Goal: Transaction & Acquisition: Purchase product/service

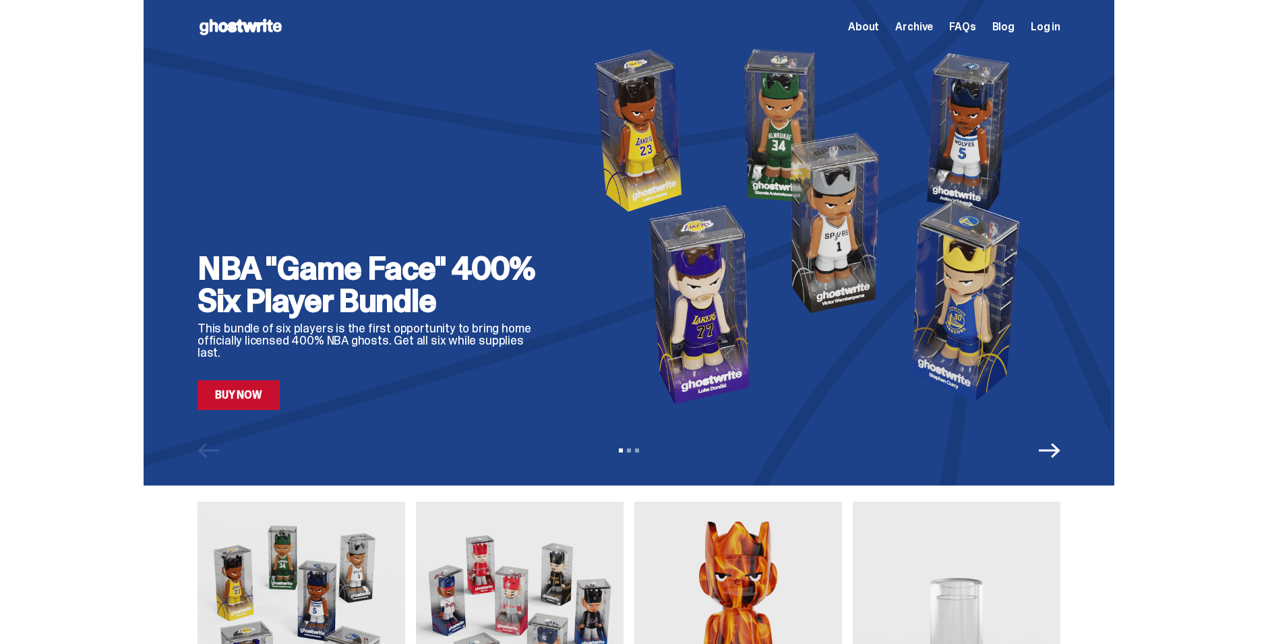
click at [873, 32] on span "About" at bounding box center [863, 27] width 31 height 11
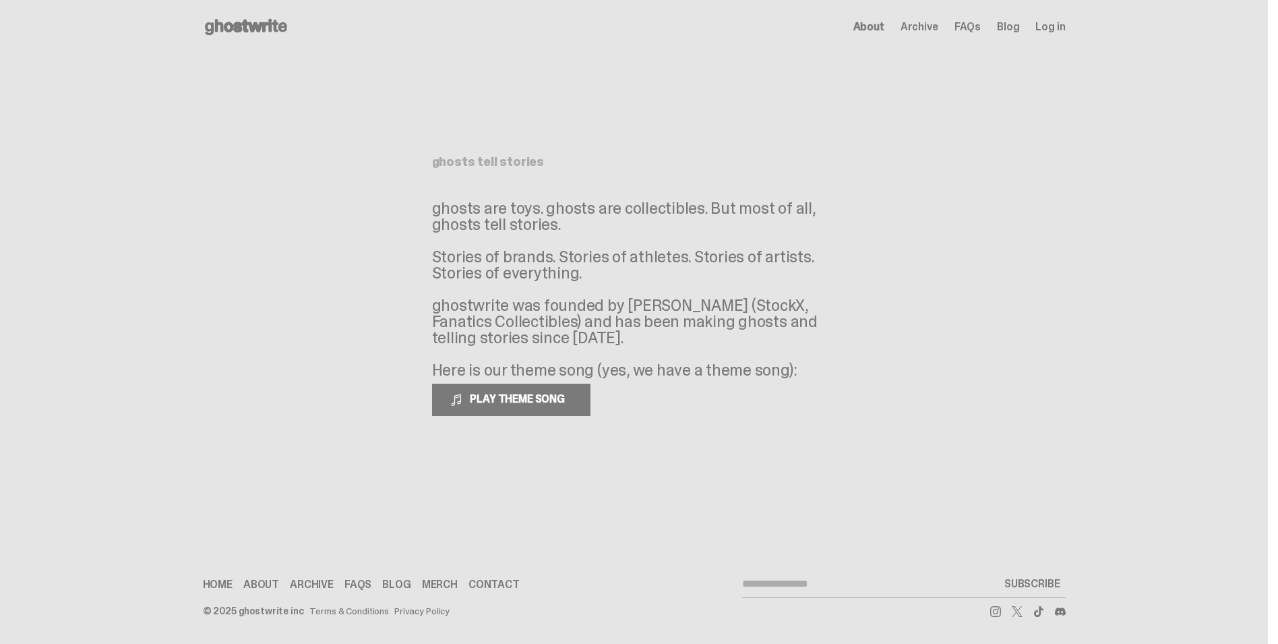
click at [929, 26] on span "Archive" at bounding box center [920, 27] width 38 height 11
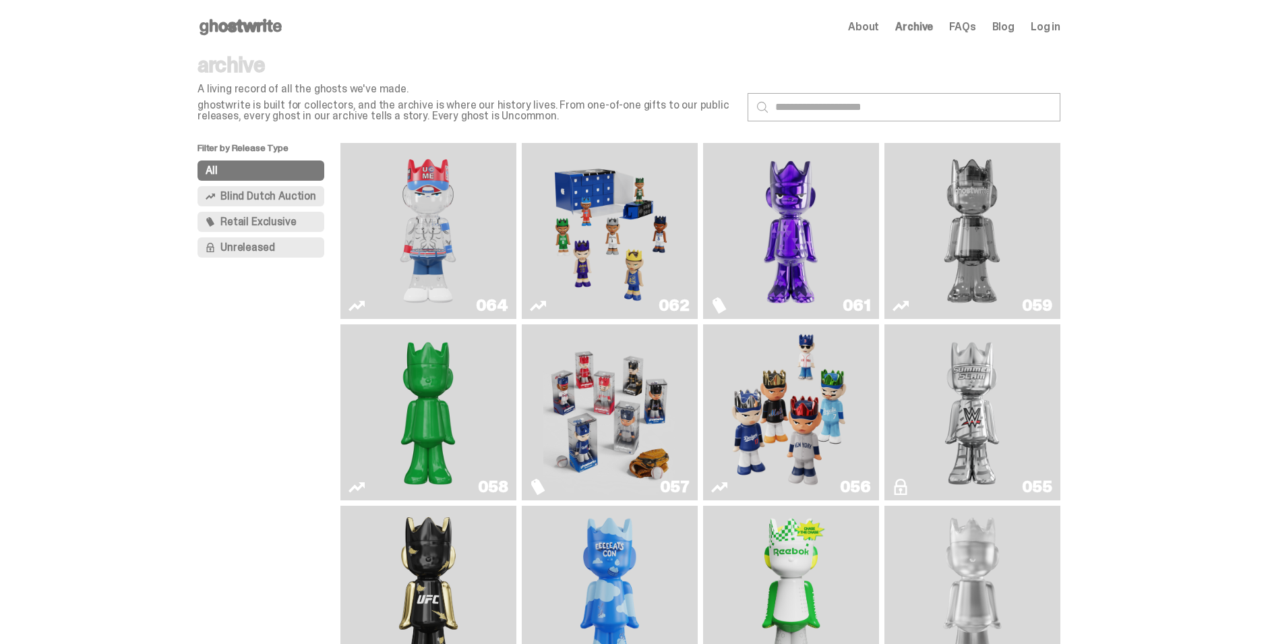
click at [247, 196] on span "Blind Dutch Auction" at bounding box center [268, 196] width 96 height 11
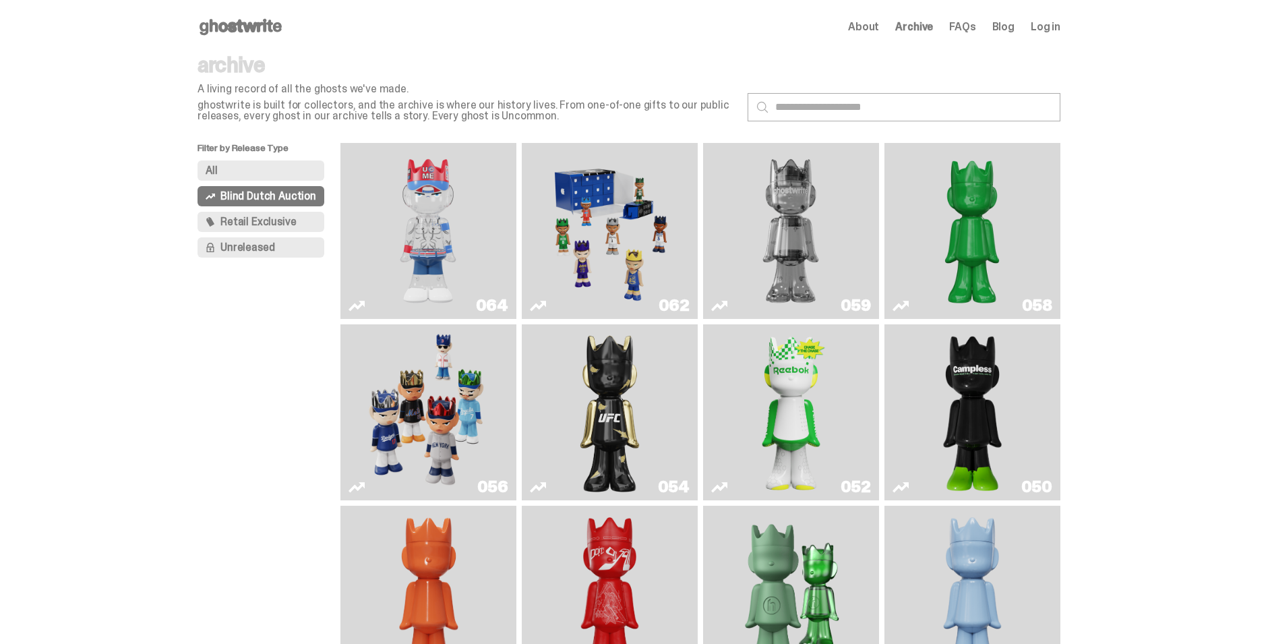
click at [448, 265] on img "You Can't See Me" at bounding box center [428, 230] width 132 height 165
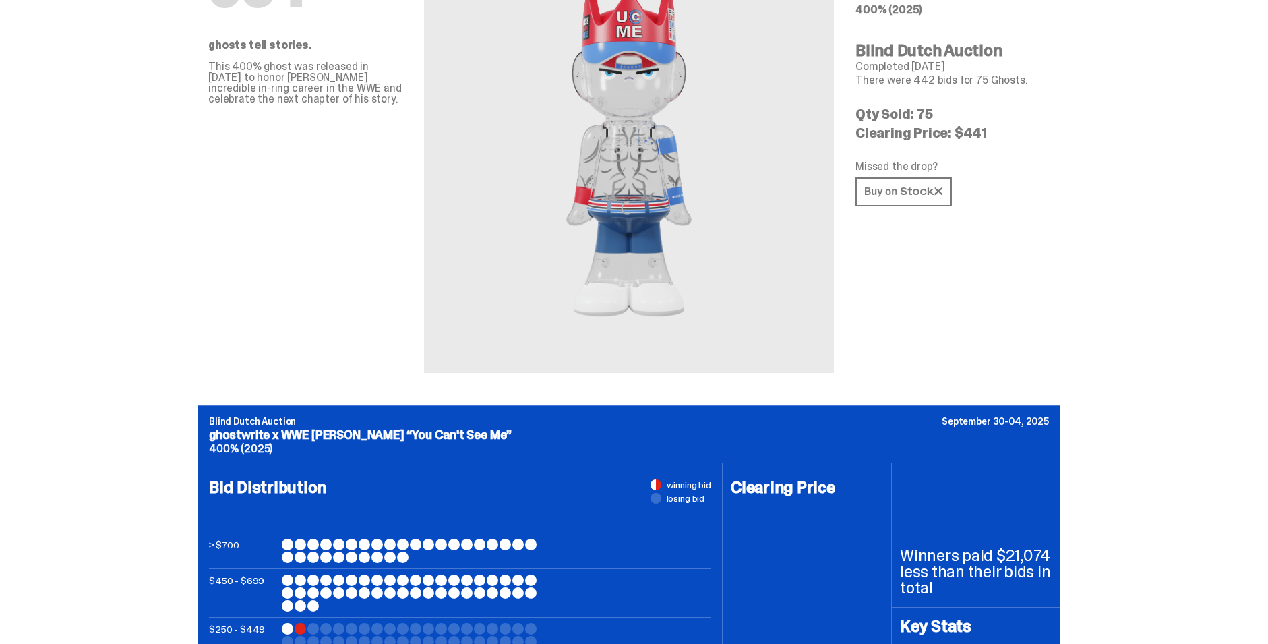
scroll to position [131, 0]
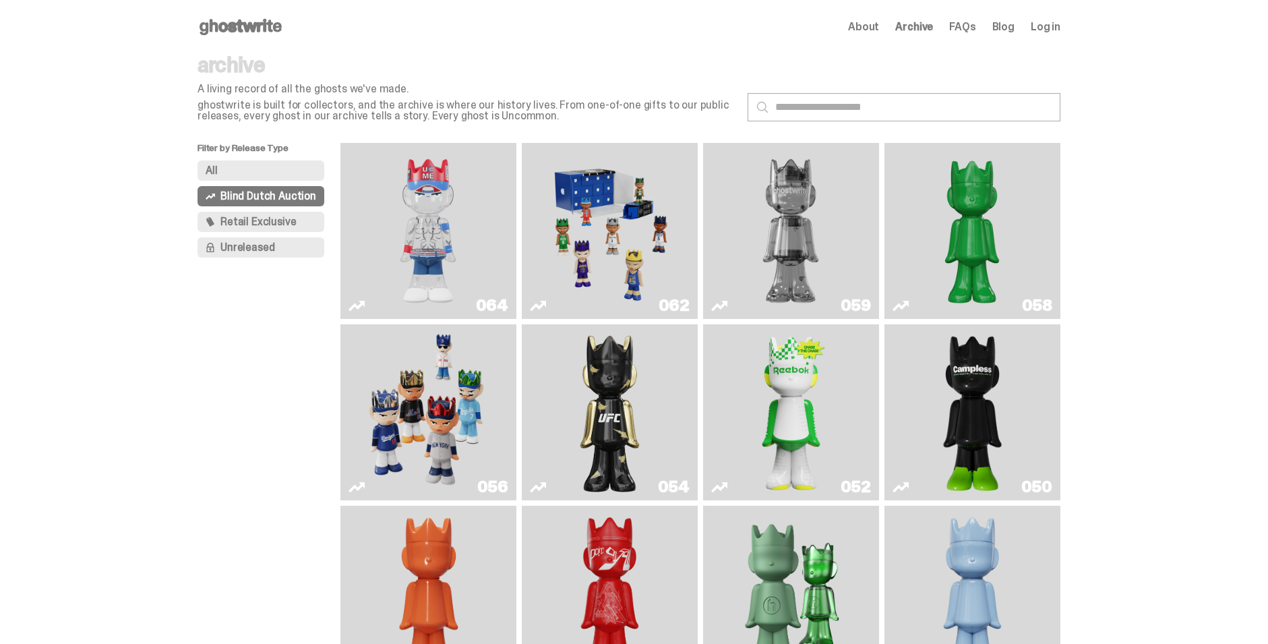
click at [239, 169] on button "All" at bounding box center [261, 170] width 127 height 20
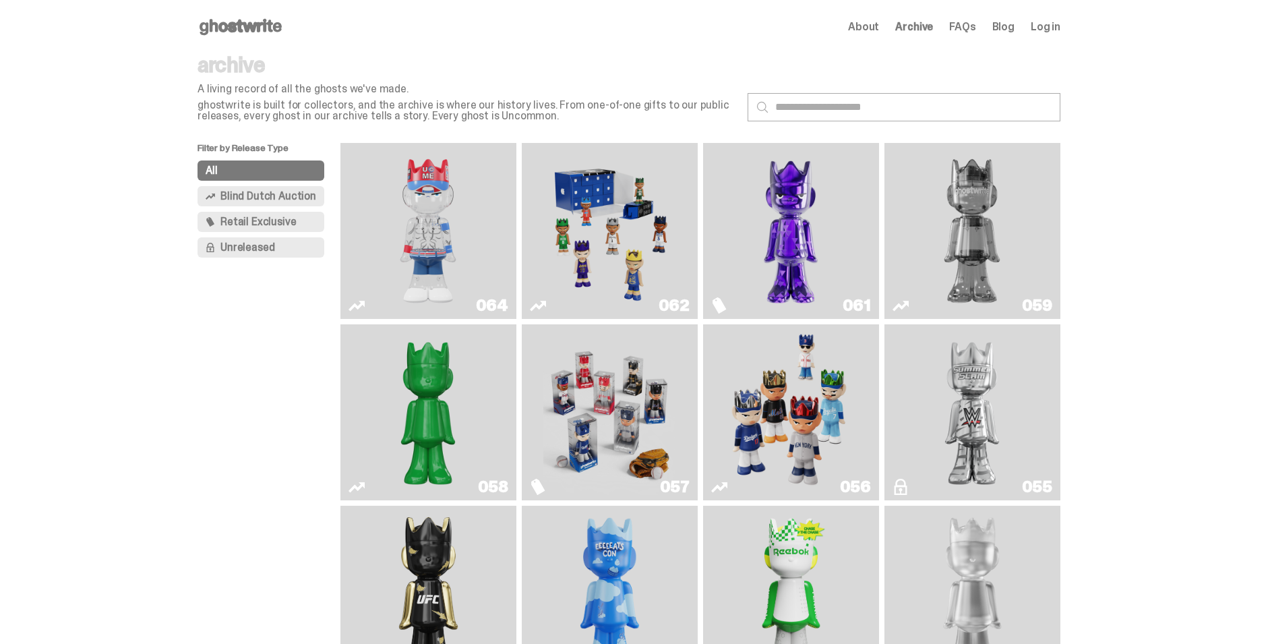
click at [263, 18] on icon at bounding box center [241, 27] width 86 height 22
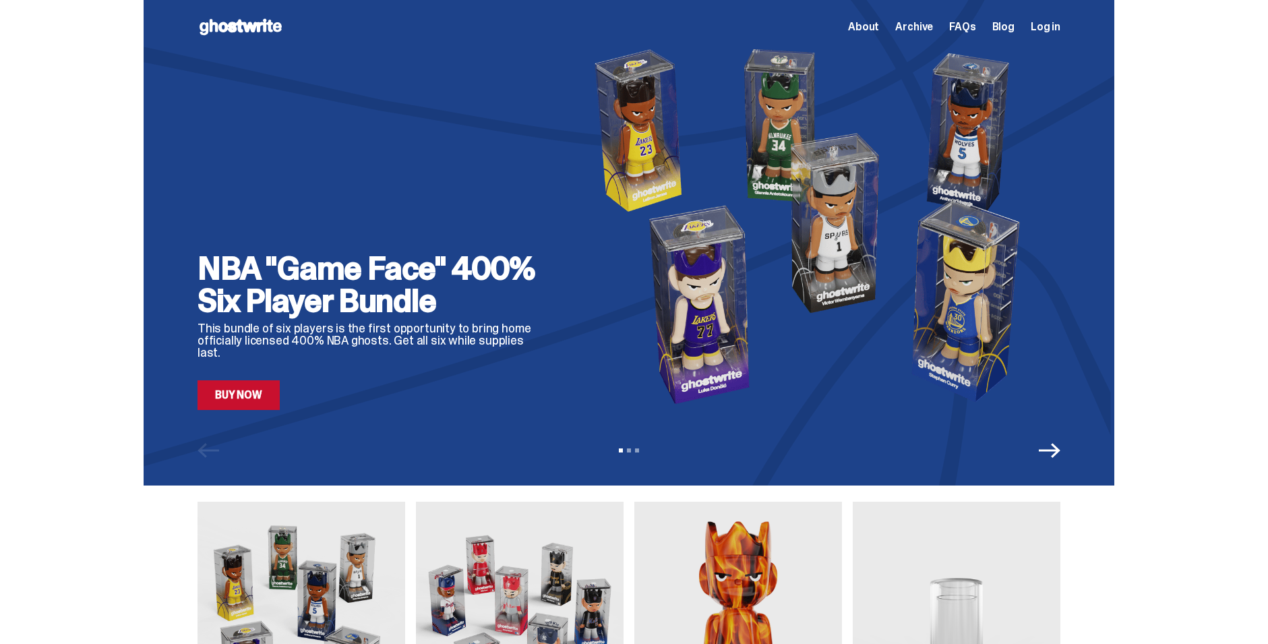
click at [328, 317] on h2 "NBA "Game Face" 400% Six Player Bundle" at bounding box center [373, 284] width 351 height 65
click at [256, 410] on div "NBA "Game Face" 400% Six Player Bundle This bundle of six players is the first …" at bounding box center [629, 242] width 971 height 485
click at [1048, 446] on icon "Next" at bounding box center [1050, 451] width 22 height 22
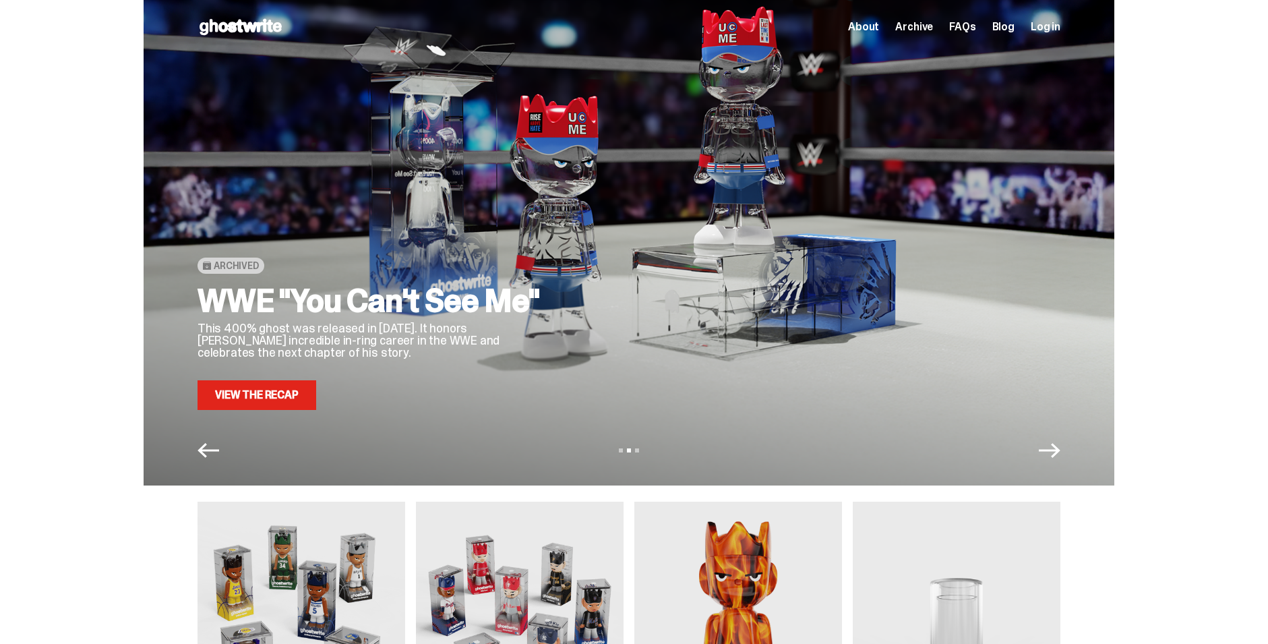
click at [217, 448] on icon "Previous" at bounding box center [209, 451] width 22 height 22
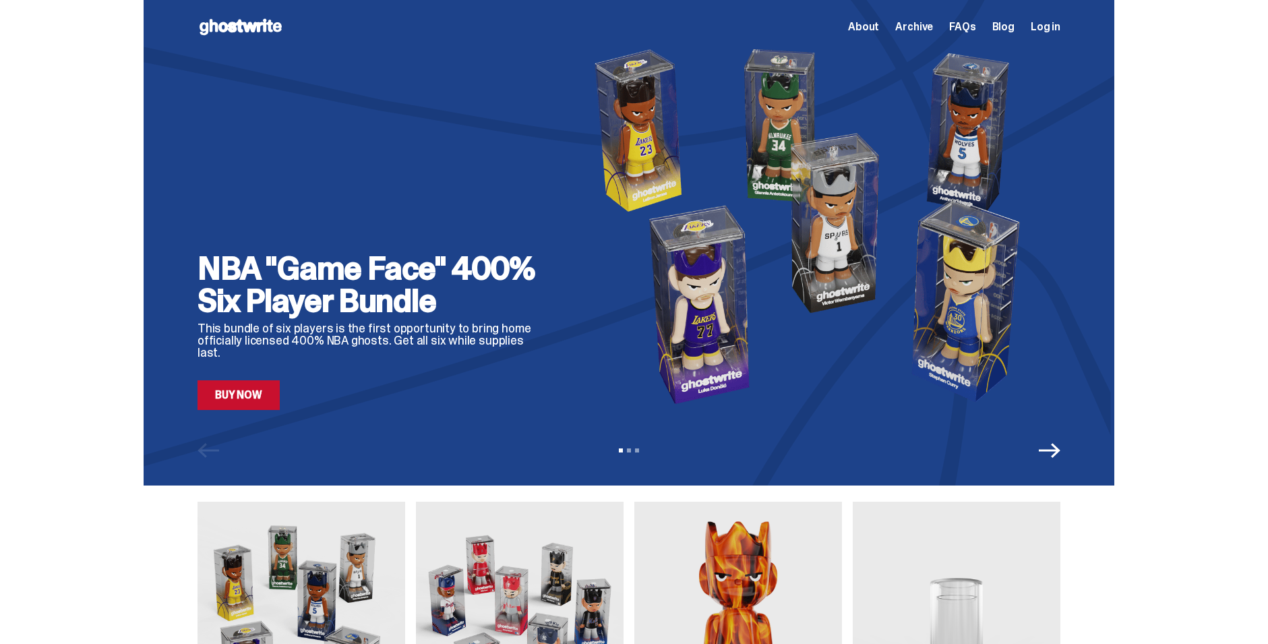
click at [1057, 454] on icon "Next" at bounding box center [1050, 451] width 22 height 22
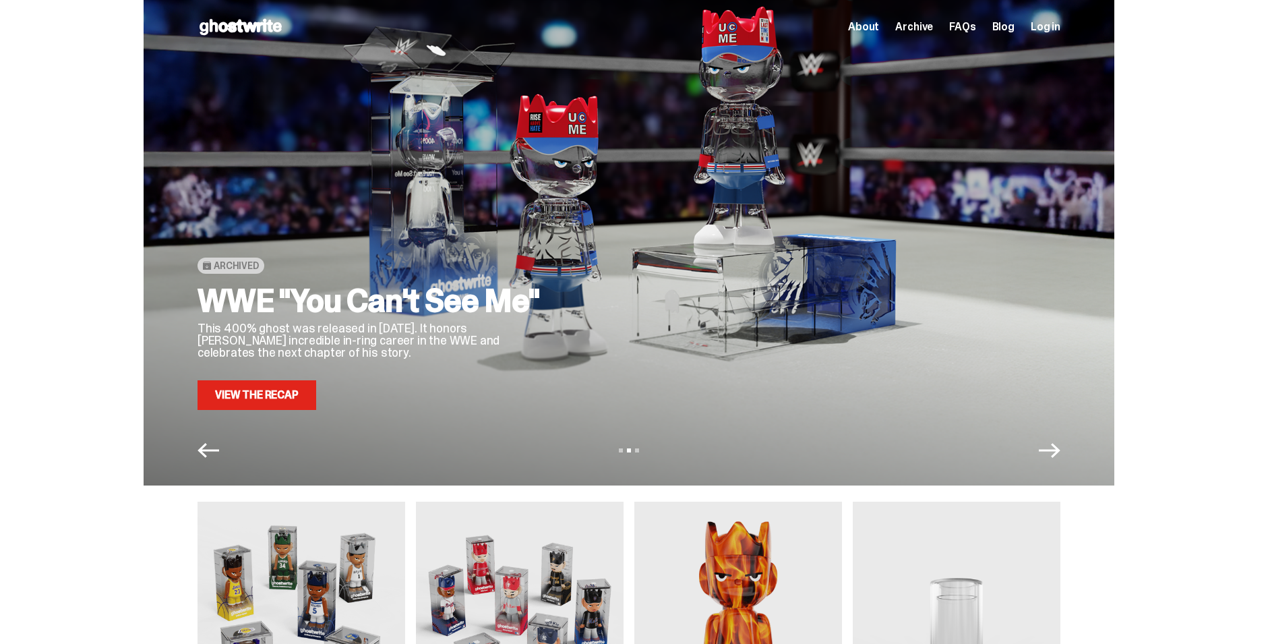
click at [1057, 454] on icon "Next" at bounding box center [1050, 451] width 22 height 22
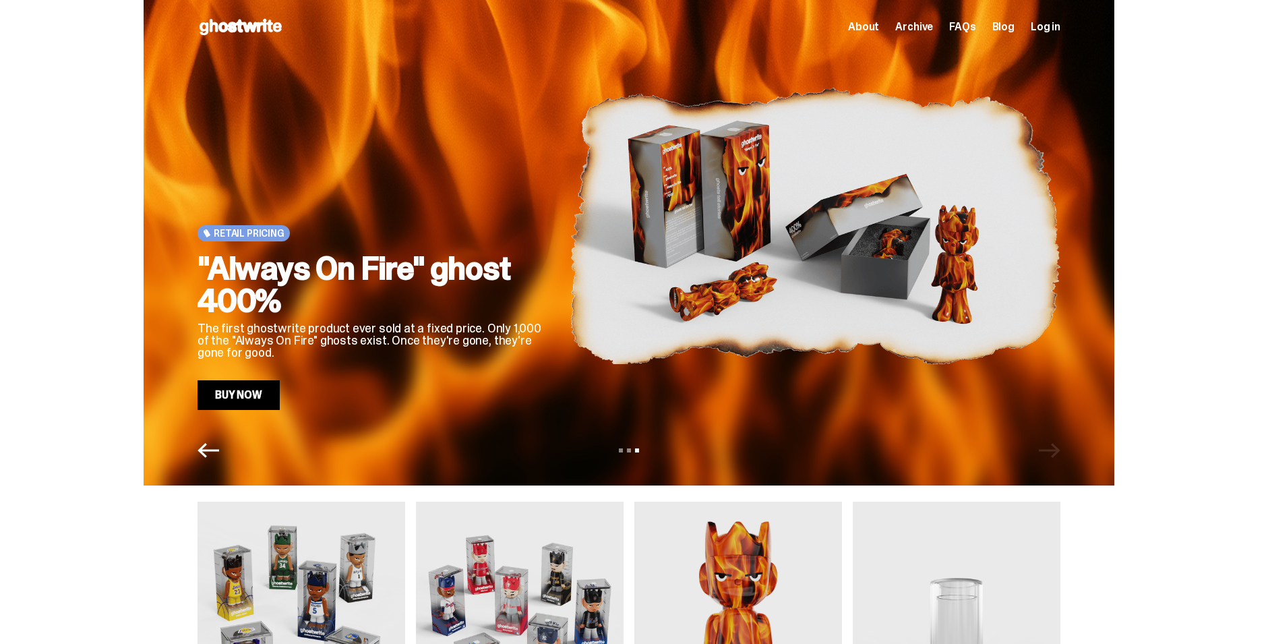
click at [1057, 454] on div "View slide 1 View slide 2 View slide 3" at bounding box center [629, 451] width 971 height 22
click at [204, 454] on icon "Previous" at bounding box center [209, 451] width 22 height 22
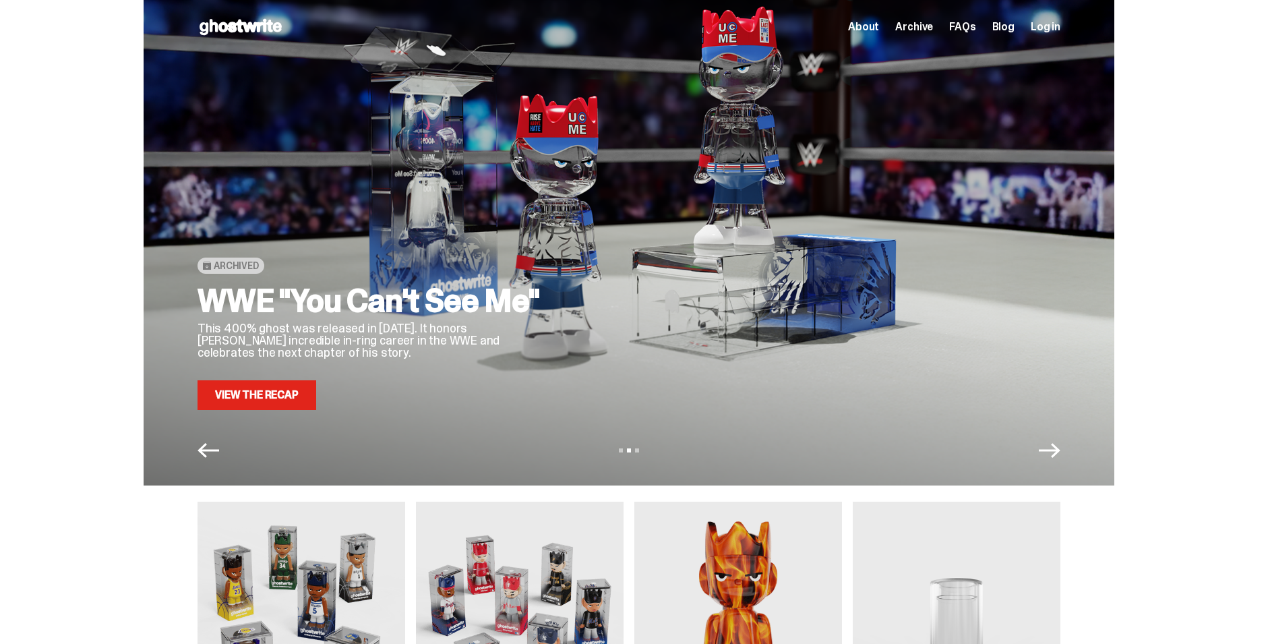
click at [205, 454] on icon "Previous" at bounding box center [209, 451] width 22 height 22
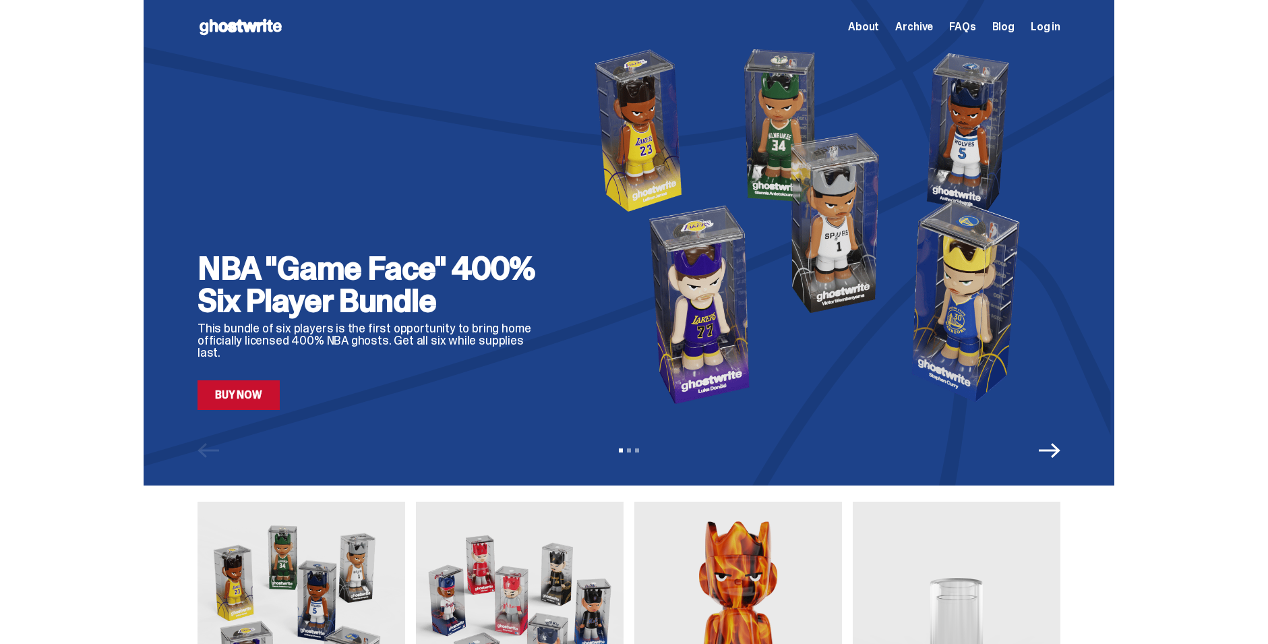
click at [233, 405] on link "Buy Now" at bounding box center [239, 395] width 82 height 30
